Goal: Task Accomplishment & Management: Use online tool/utility

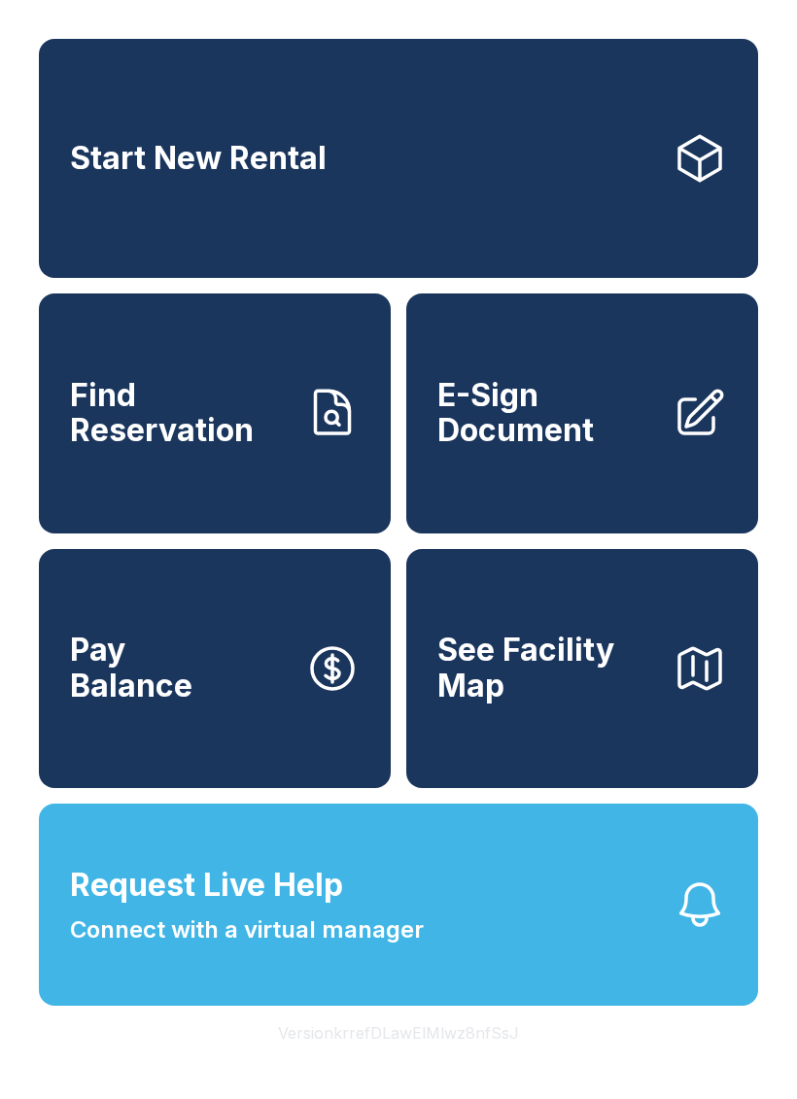
click at [1, 596] on div "Start New Rental Find Reservation E-Sign Document Pay Balance See Facility Map …" at bounding box center [398, 549] width 797 height 1099
click at [376, 948] on span "Connect with a virtual manager" at bounding box center [247, 930] width 354 height 35
click at [605, 1099] on div "Start New Rental Find Reservation E-Sign Document Pay Balance See Facility Map …" at bounding box center [398, 549] width 797 height 1099
click at [683, 436] on icon at bounding box center [700, 413] width 54 height 54
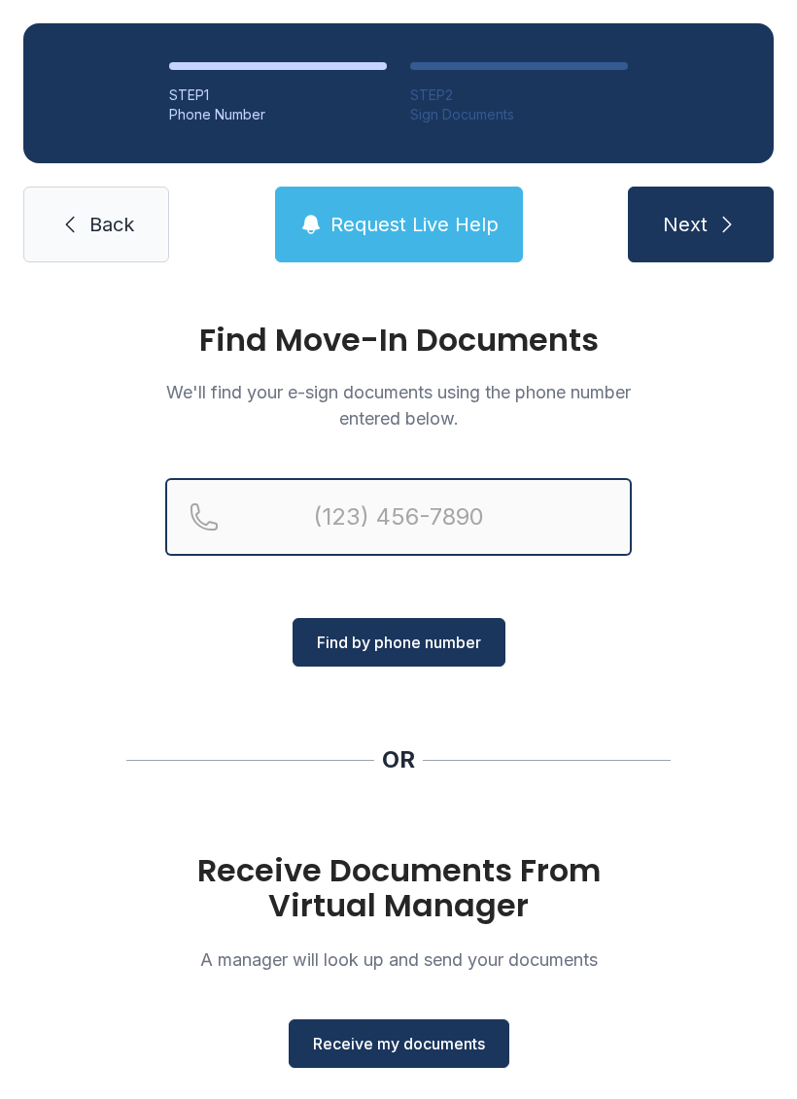
click at [373, 500] on input "Reservation phone number" at bounding box center [398, 517] width 467 height 78
type input "[PHONE_NUMBER]"
click at [700, 225] on button "Next" at bounding box center [701, 225] width 146 height 76
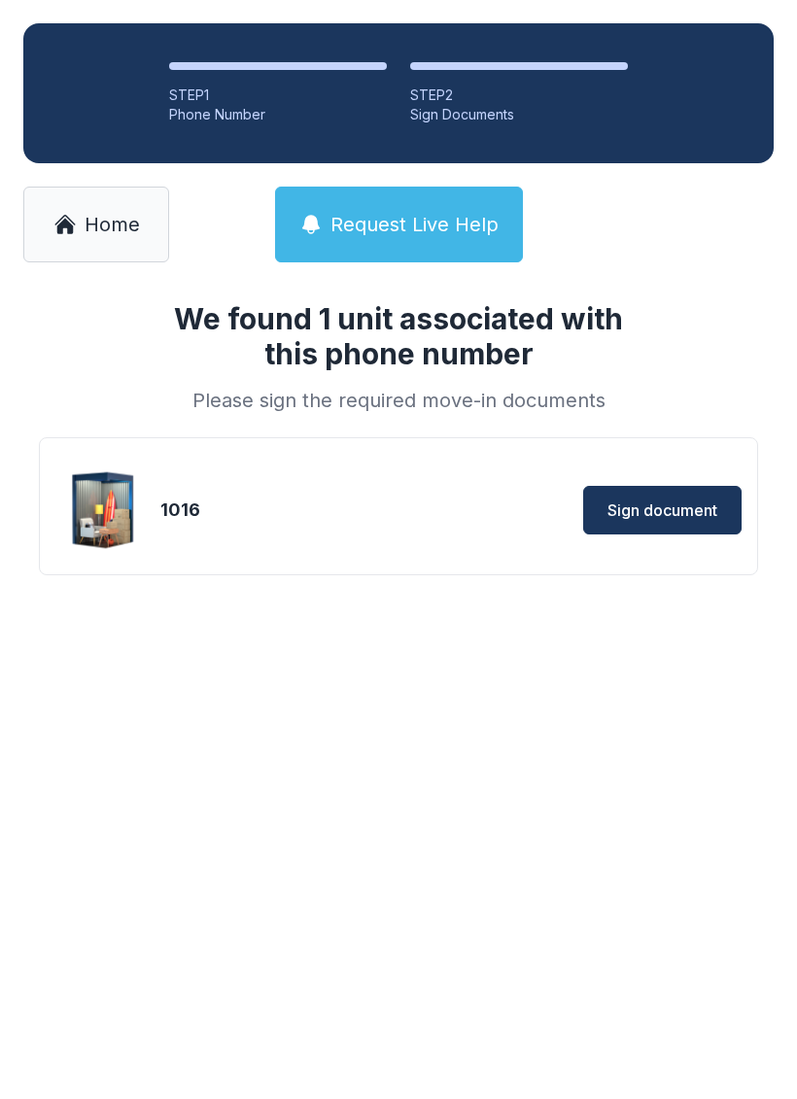
click at [655, 501] on span "Sign document" at bounding box center [663, 510] width 110 height 23
